Goal: Task Accomplishment & Management: Use online tool/utility

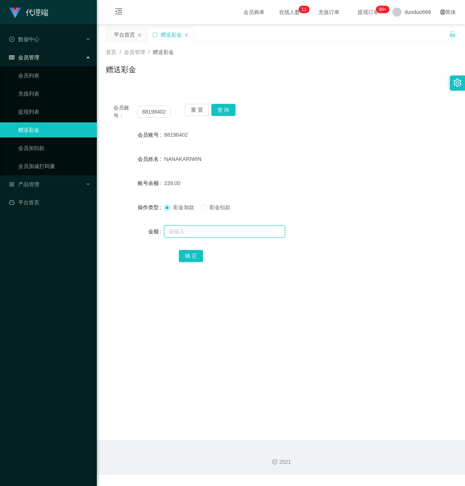
click at [184, 231] on input "text" at bounding box center [224, 231] width 121 height 12
type input "24"
click at [188, 254] on button "确 定" at bounding box center [191, 256] width 24 height 12
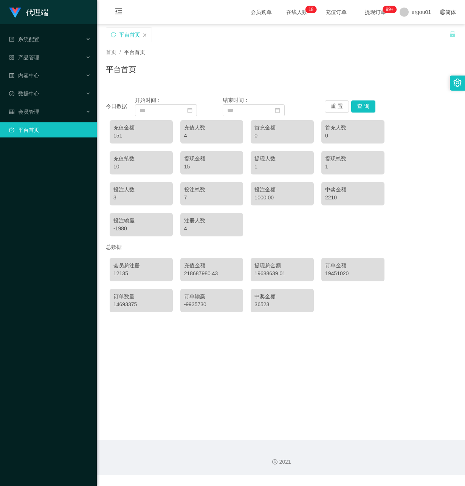
click at [179, 404] on main "关闭左侧 关闭右侧 关闭其它 刷新页面 平台首页 首页 / 平台首页 / 平台首页 今日数据 开始时间： 结束时间： 重 置 查 询 充值金额 151 充值人…" at bounding box center [281, 232] width 368 height 416
click at [159, 83] on div "首页 / 平台首页 / 平台首页" at bounding box center [281, 64] width 368 height 45
click at [54, 105] on div "会员管理" at bounding box center [48, 111] width 97 height 15
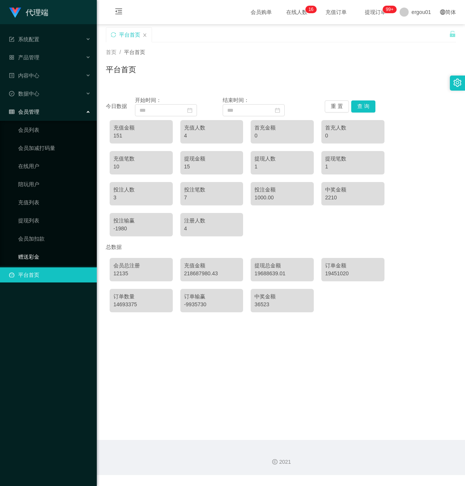
click at [51, 249] on link "赠送彩金" at bounding box center [54, 256] width 73 height 15
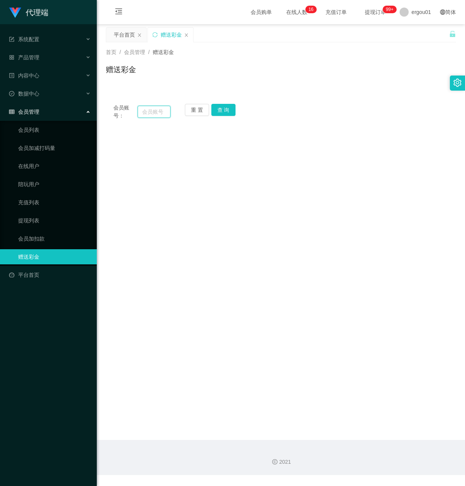
click at [156, 113] on input "text" at bounding box center [153, 112] width 33 height 12
click at [161, 113] on input "text" at bounding box center [153, 112] width 33 height 12
click at [161, 114] on input "text" at bounding box center [153, 112] width 33 height 12
paste input "88198402"
type input "88198402"
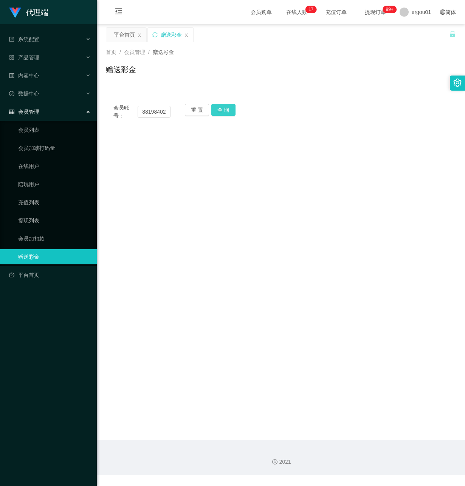
click at [227, 108] on button "查 询" at bounding box center [223, 110] width 24 height 12
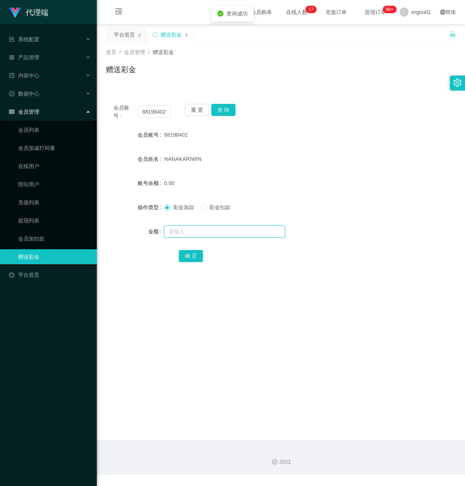
click at [195, 230] on input "text" at bounding box center [224, 231] width 121 height 12
type input "8"
click at [190, 253] on button "确 定" at bounding box center [191, 256] width 24 height 12
drag, startPoint x: 42, startPoint y: 211, endPoint x: 71, endPoint y: 206, distance: 29.1
click at [41, 213] on link "提现列表" at bounding box center [54, 220] width 73 height 15
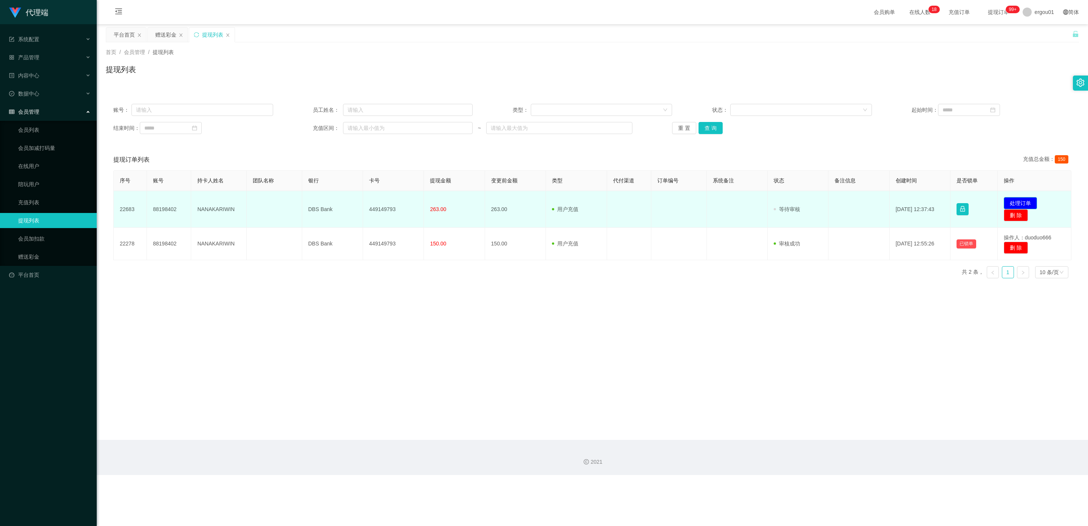
click at [464, 200] on button "处理订单" at bounding box center [1019, 203] width 33 height 12
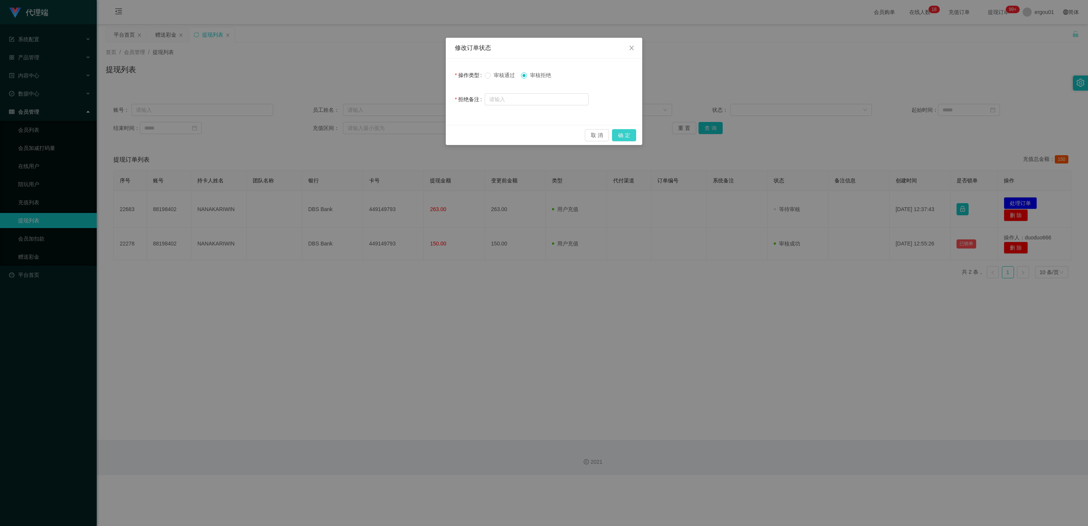
click at [464, 132] on button "确 定" at bounding box center [624, 135] width 24 height 12
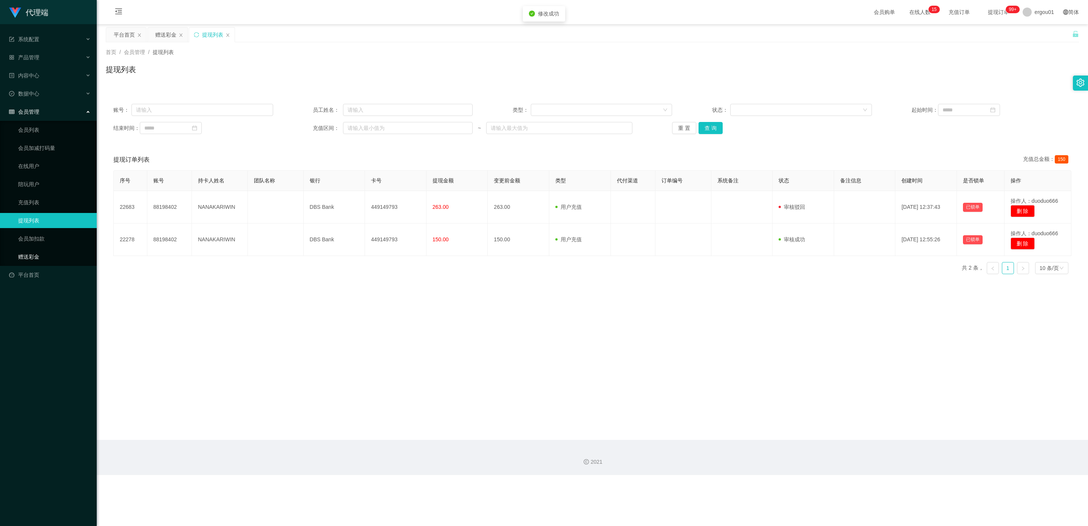
click at [30, 249] on link "赠送彩金" at bounding box center [54, 256] width 73 height 15
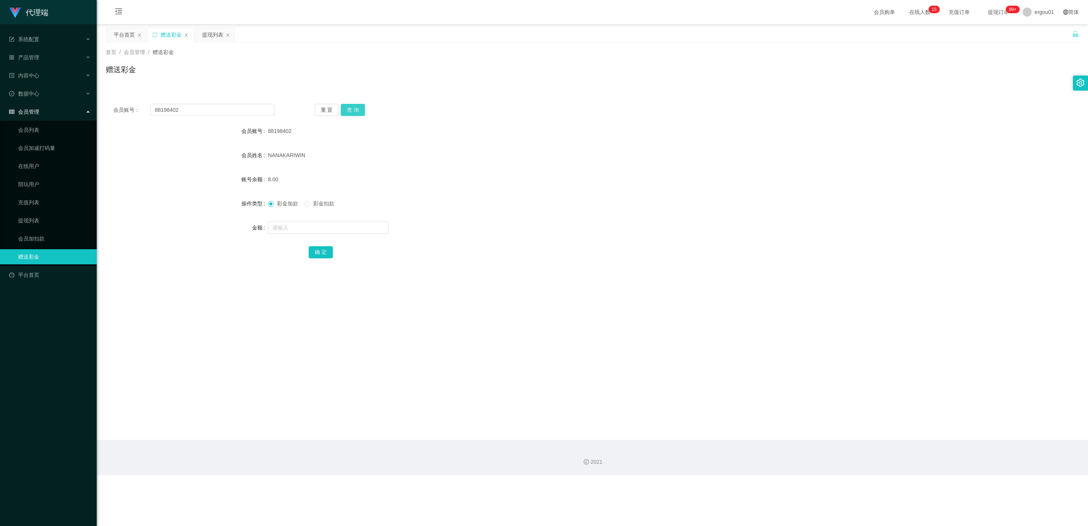
click at [355, 110] on button "查 询" at bounding box center [353, 110] width 24 height 12
